Goal: Task Accomplishment & Management: Manage account settings

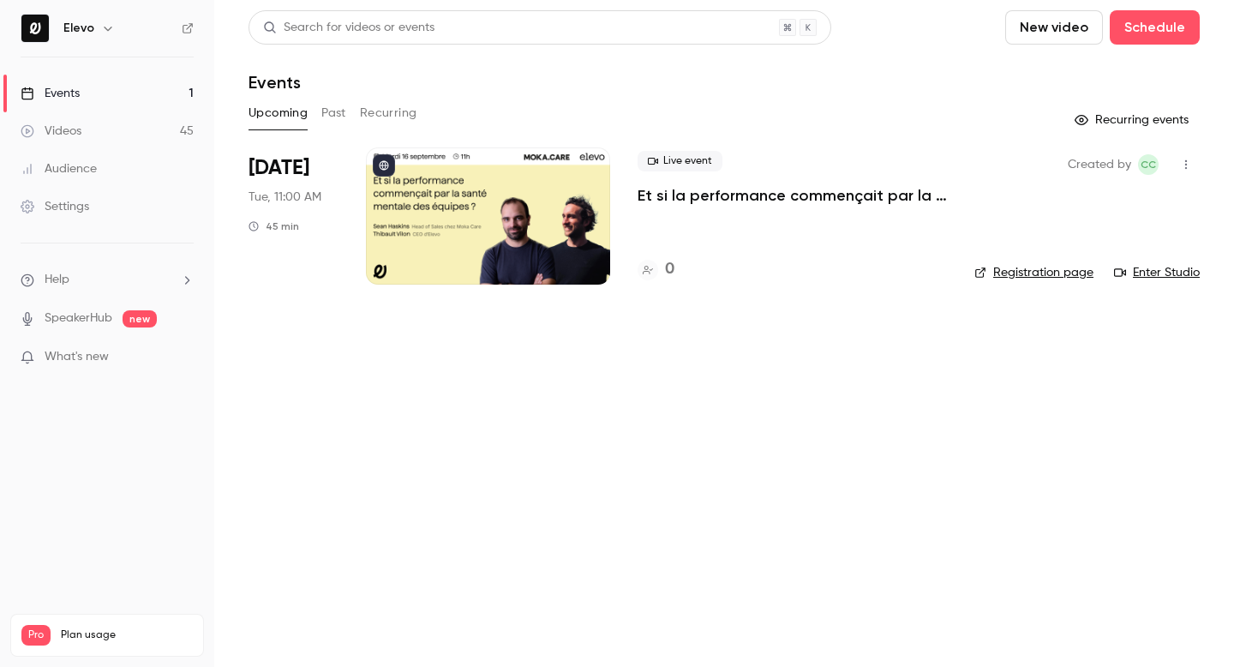
click at [692, 186] on p "Et si la performance commençait par la santé mentale des équipes ?" at bounding box center [792, 195] width 309 height 21
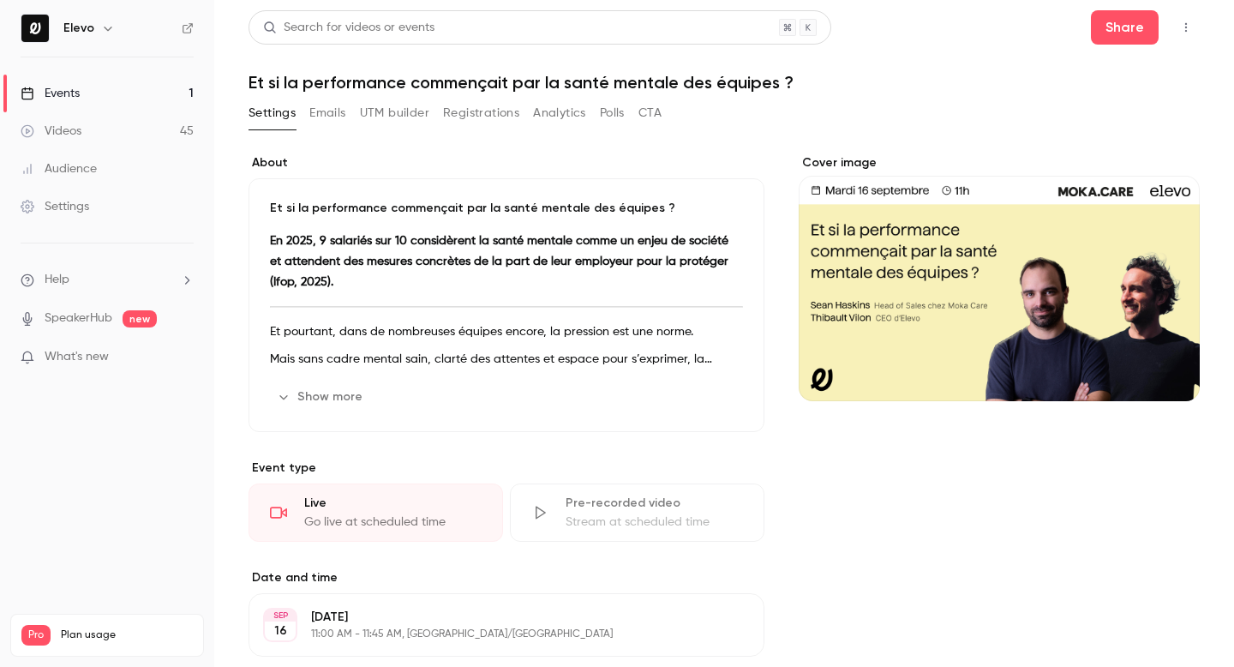
click at [442, 117] on div "Settings Emails UTM builder Registrations Analytics Polls CTA" at bounding box center [455, 112] width 413 height 27
click at [323, 111] on button "Emails" at bounding box center [327, 112] width 36 height 27
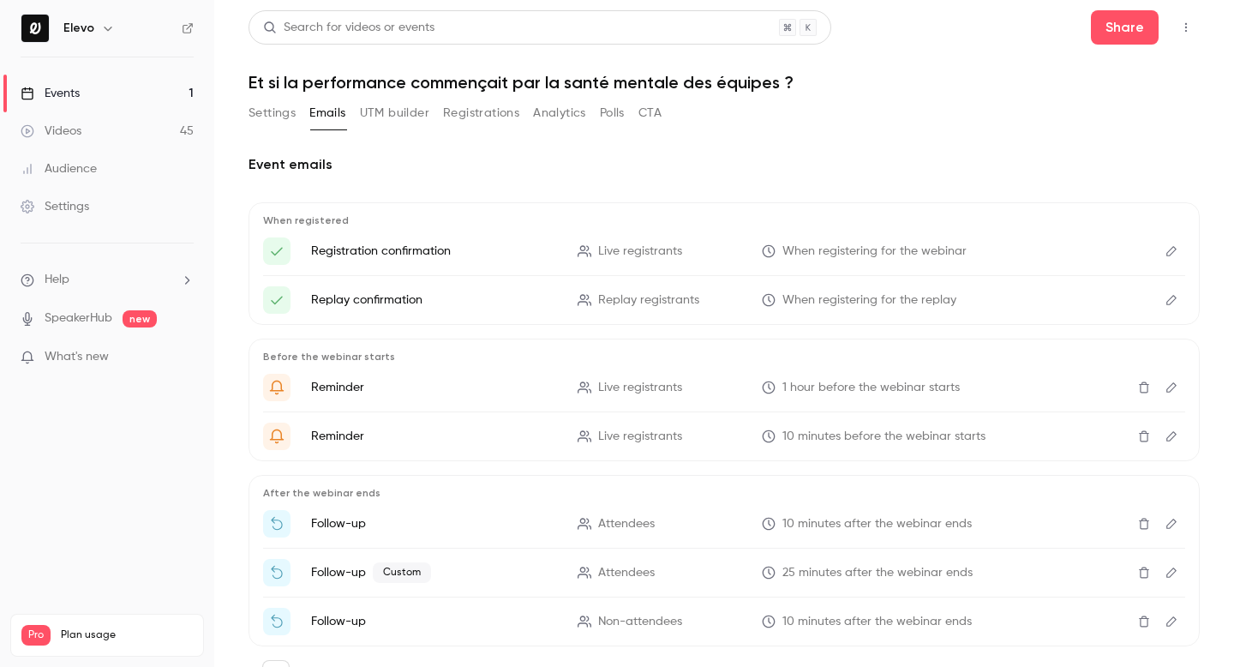
scroll to position [79, 0]
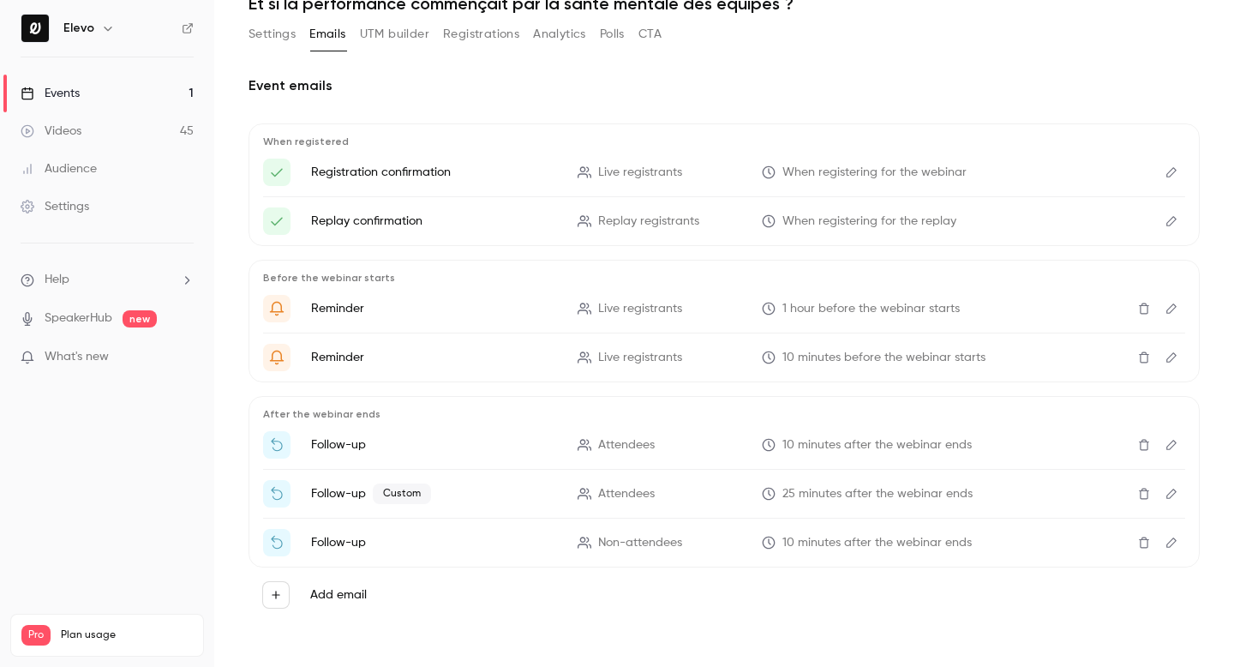
click at [1179, 491] on button "Edit" at bounding box center [1171, 493] width 27 height 27
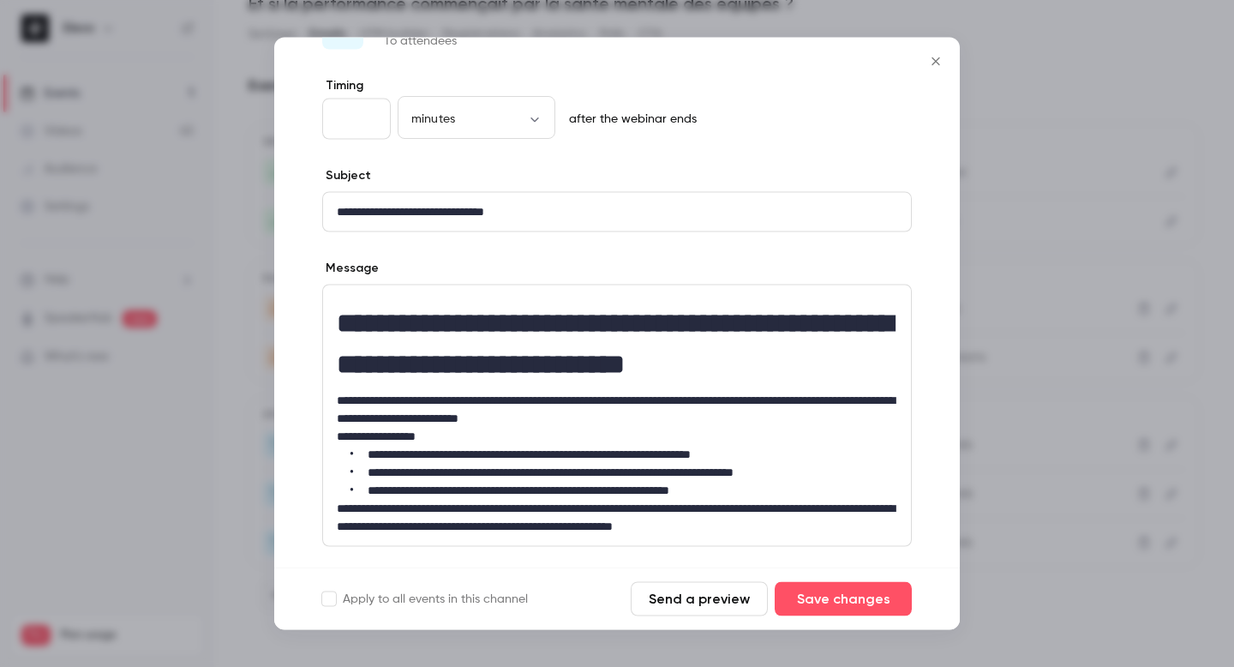
scroll to position [197, 0]
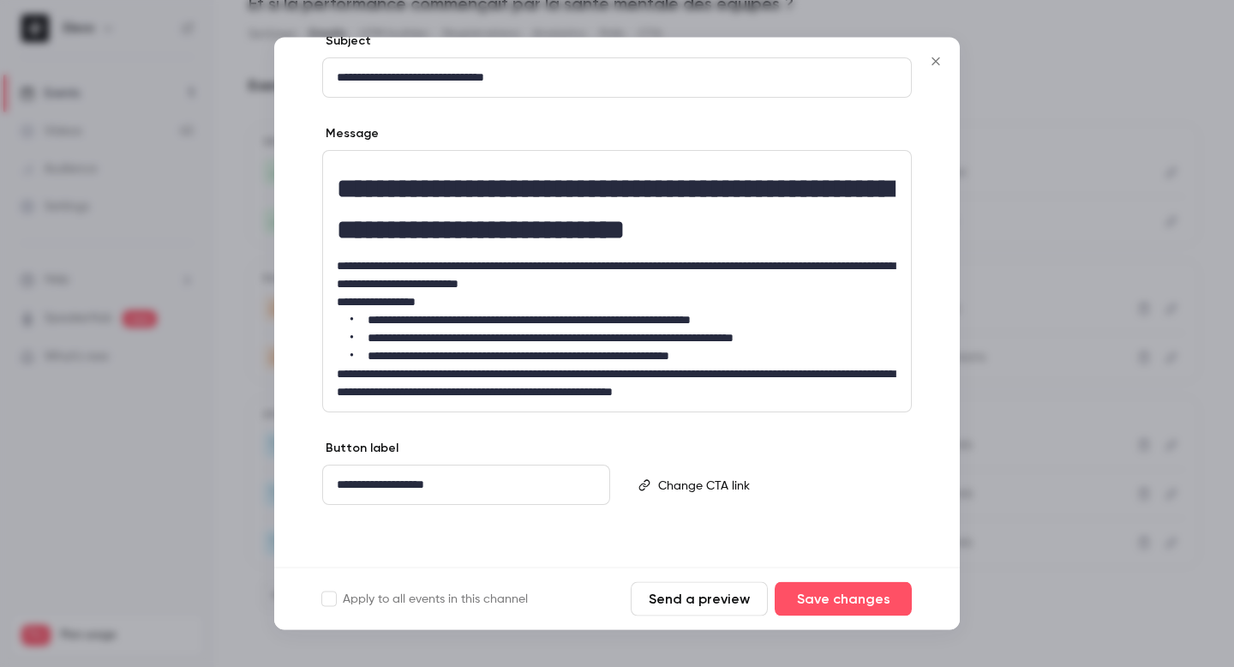
click at [927, 64] on icon "Close" at bounding box center [936, 62] width 21 height 14
